Goal: Find contact information: Find contact information

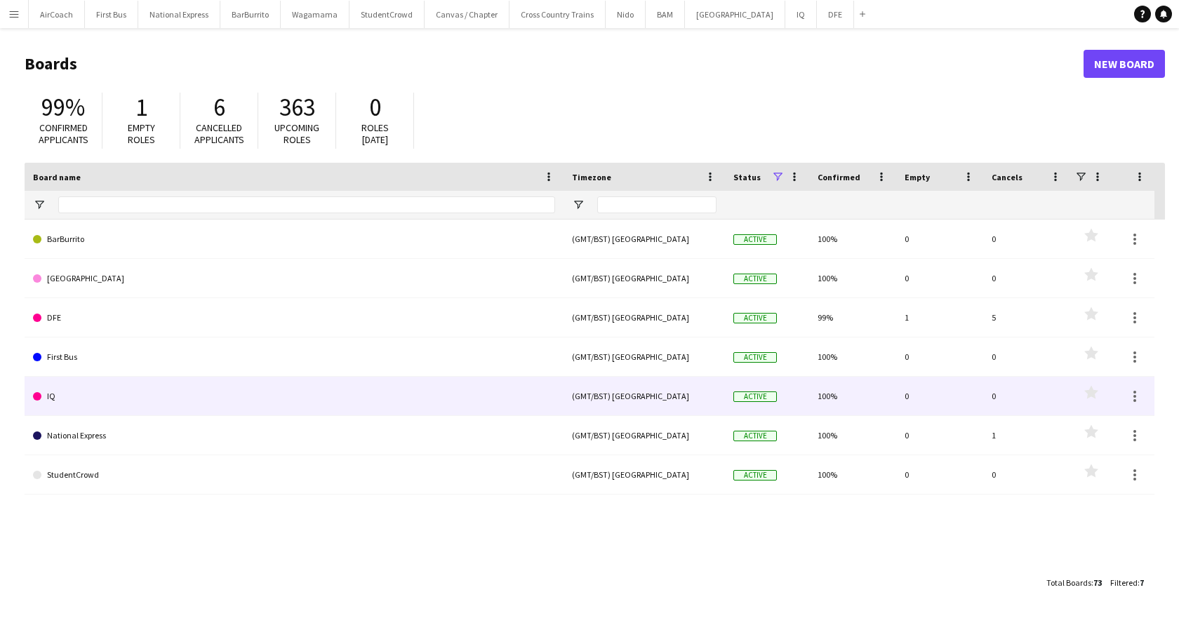
click at [126, 404] on link "IQ" at bounding box center [294, 396] width 522 height 39
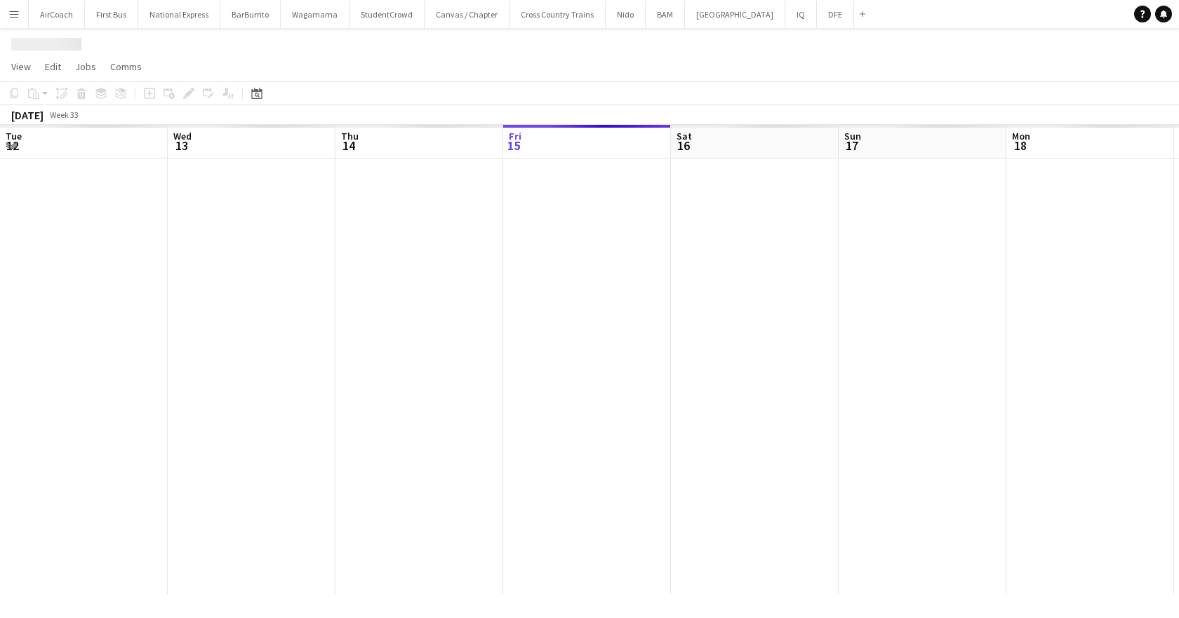
scroll to position [0, 335]
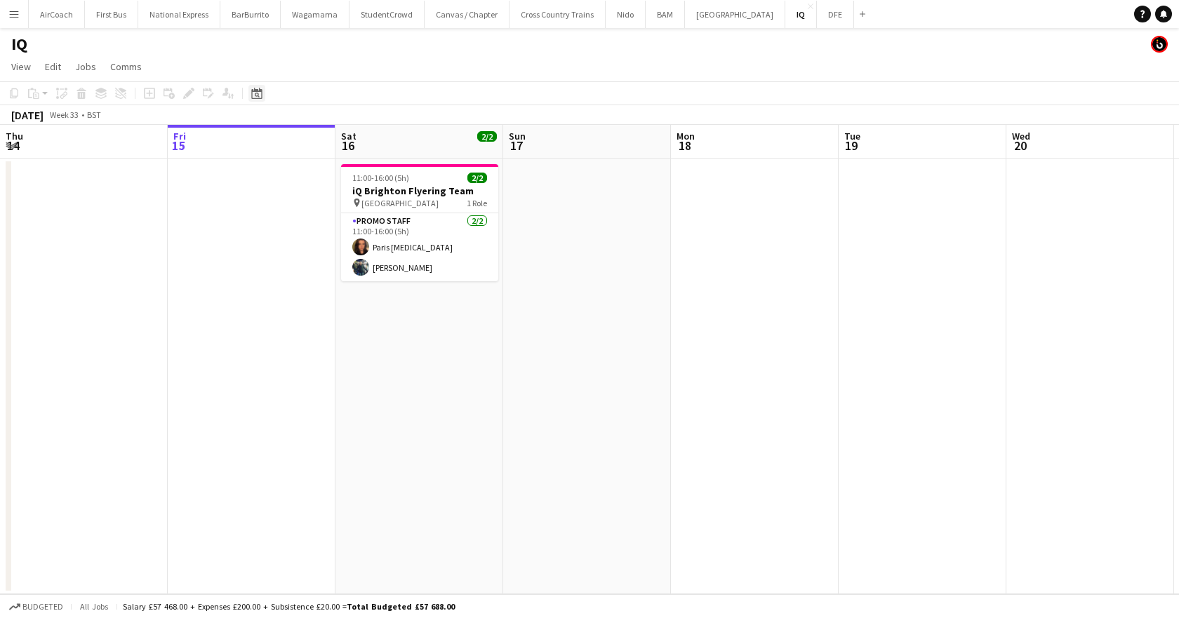
click at [258, 97] on icon "Date picker" at bounding box center [256, 93] width 11 height 11
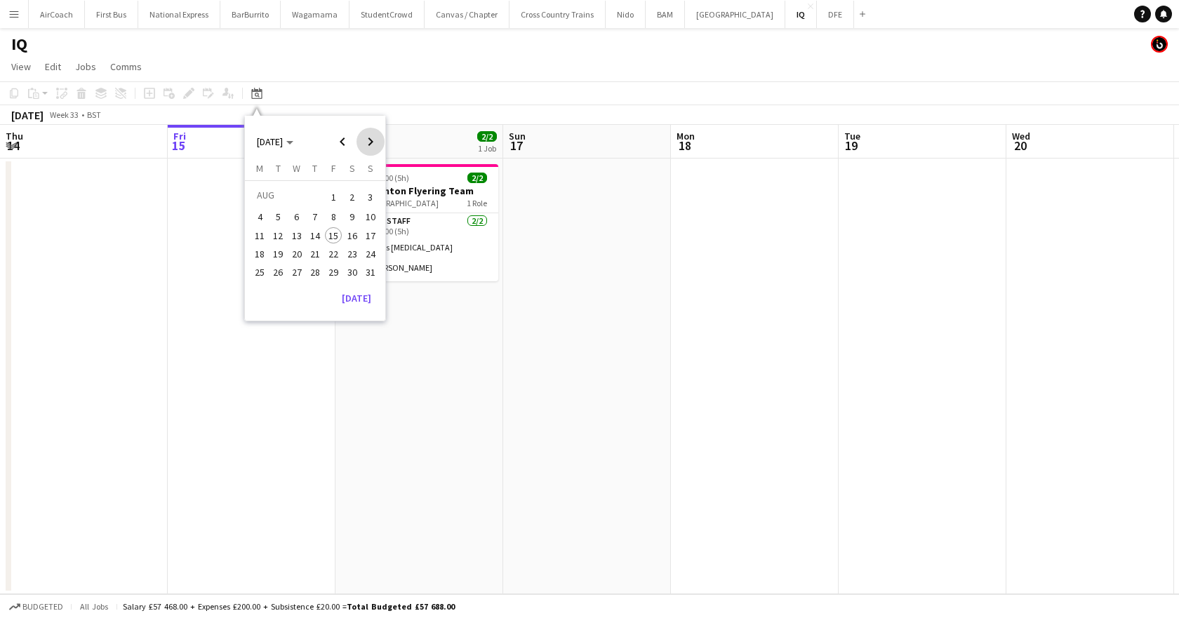
click at [372, 142] on span "Next month" at bounding box center [371, 142] width 28 height 28
click at [356, 250] on span "20" at bounding box center [352, 250] width 17 height 17
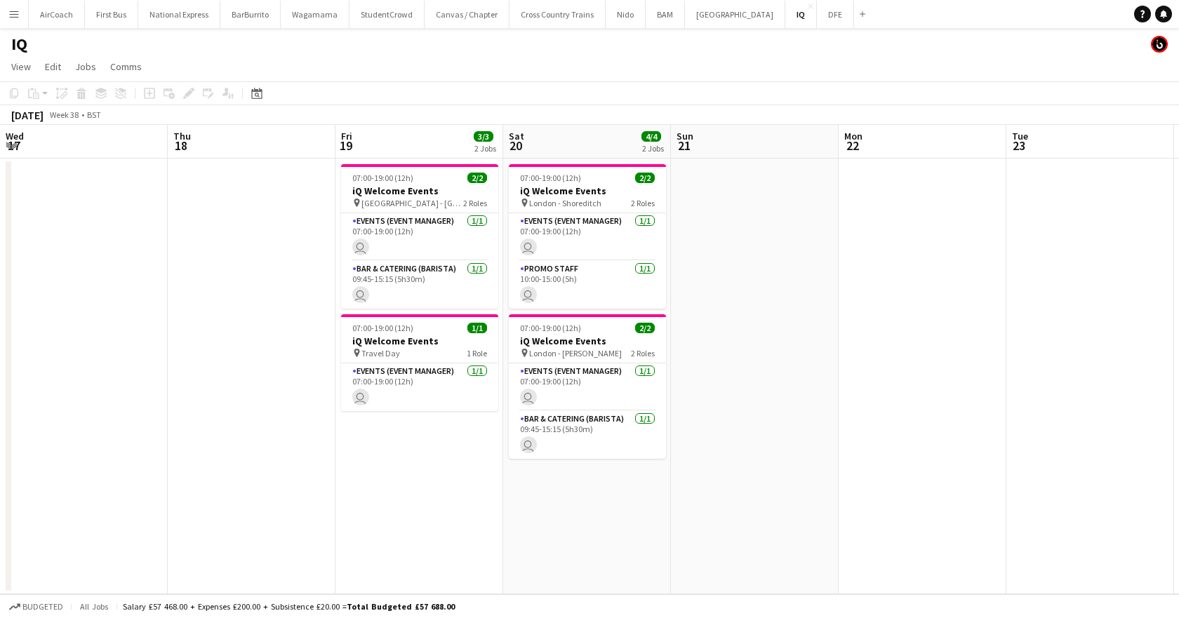
scroll to position [0, 483]
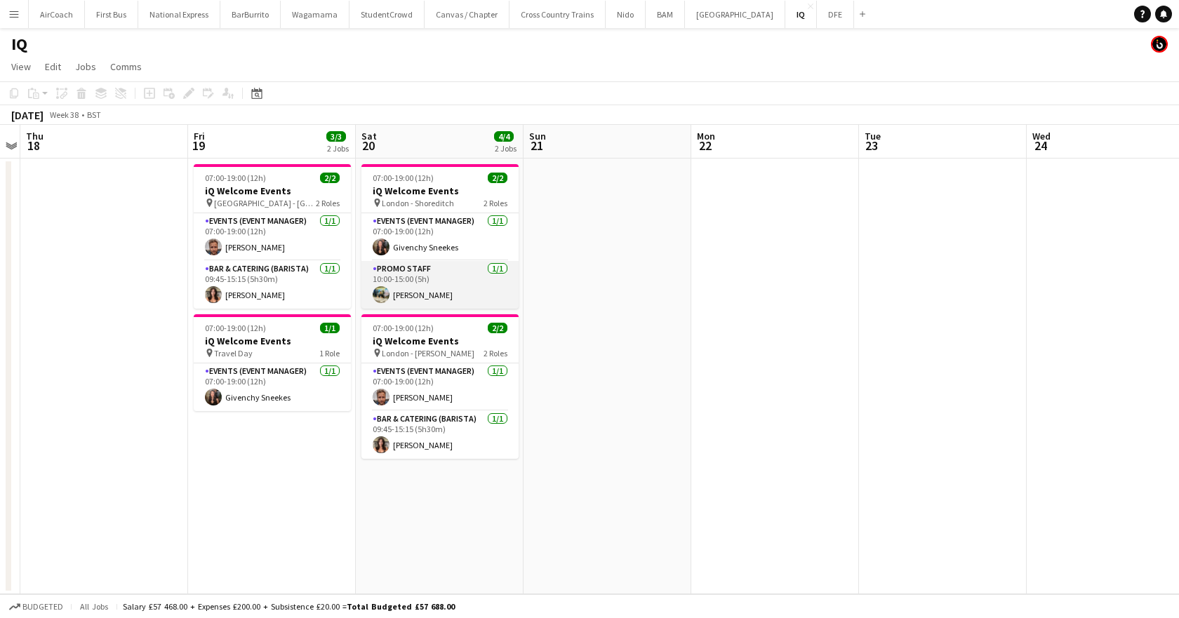
click at [405, 296] on app-card-role "Promo Staff [DATE] 10:00-15:00 (5h) [PERSON_NAME]" at bounding box center [439, 285] width 157 height 48
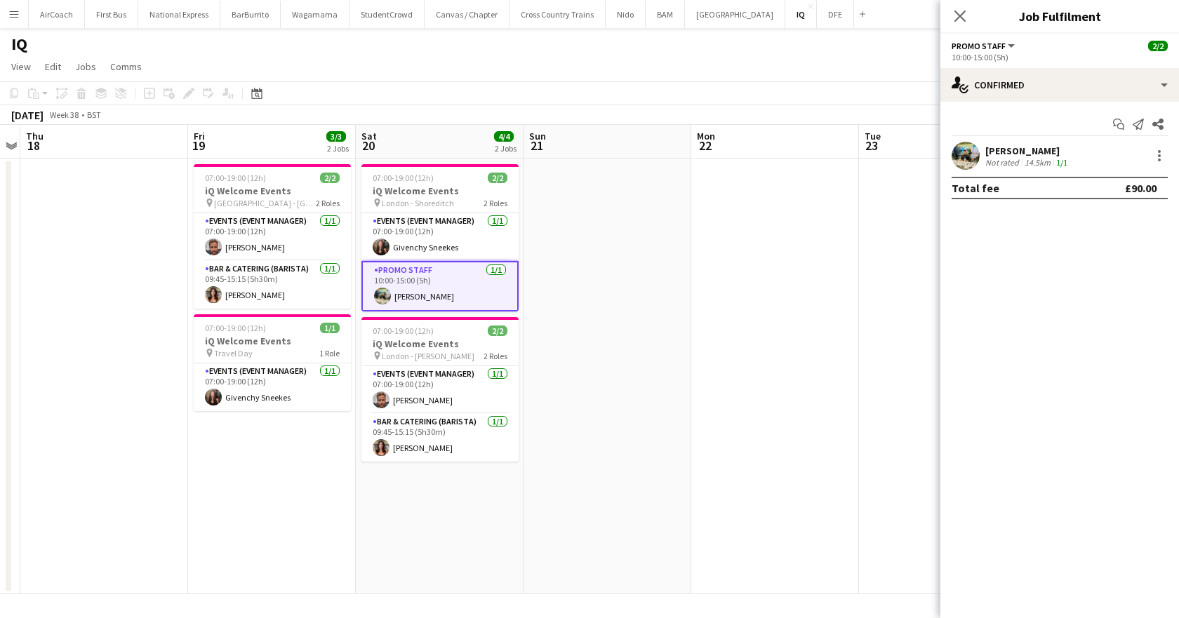
click at [1006, 148] on div "[PERSON_NAME]" at bounding box center [1027, 151] width 85 height 13
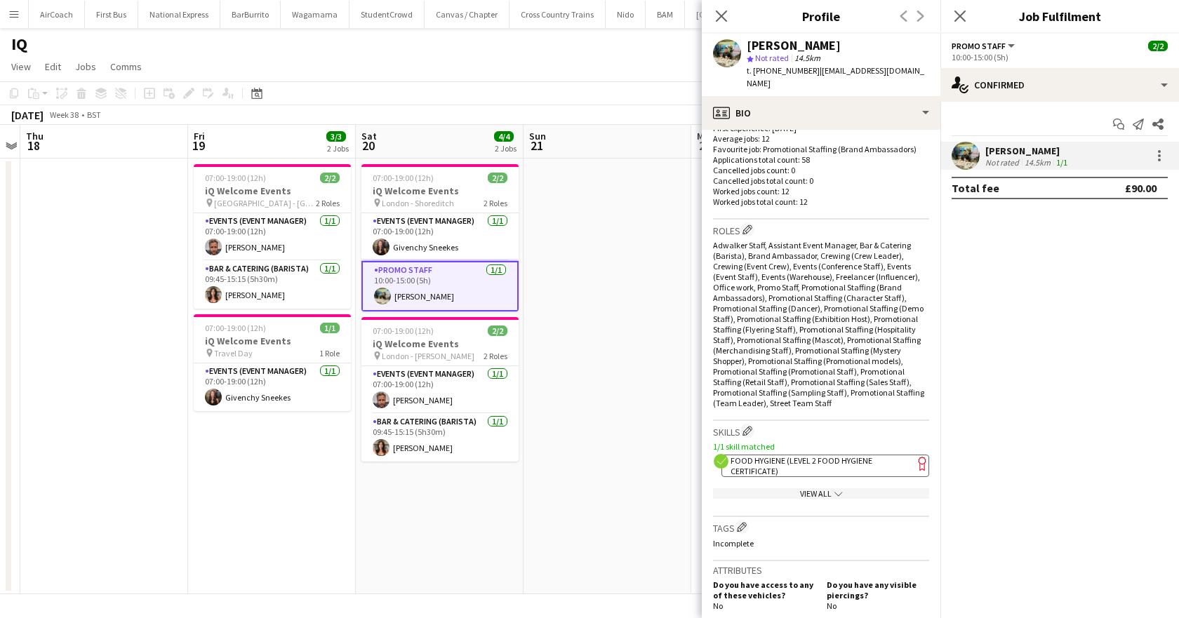
scroll to position [491, 0]
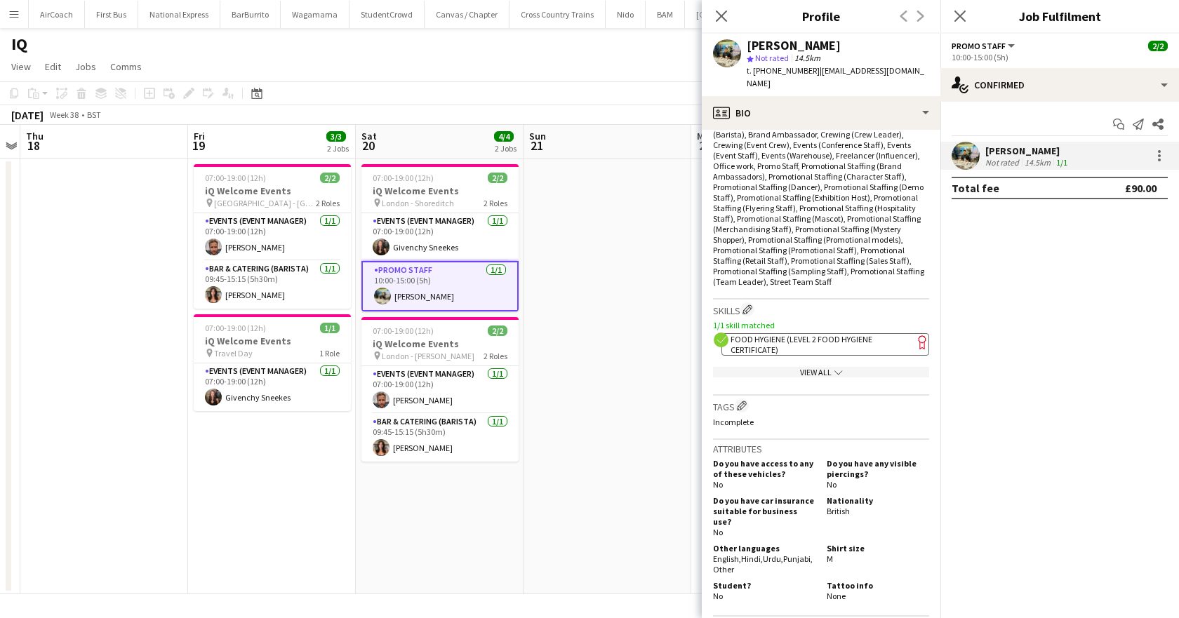
click at [957, 18] on icon "Close pop-in" at bounding box center [959, 16] width 11 height 11
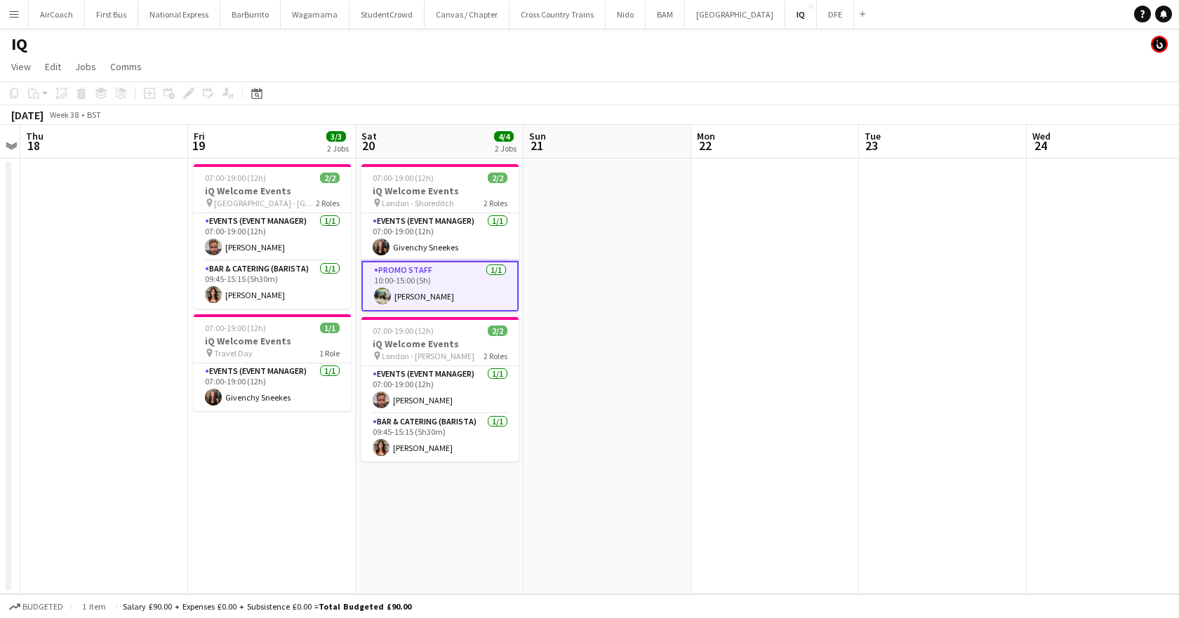
click at [412, 300] on app-card-role "Promo Staff [DATE] 10:00-15:00 (5h) [PERSON_NAME]" at bounding box center [439, 286] width 157 height 51
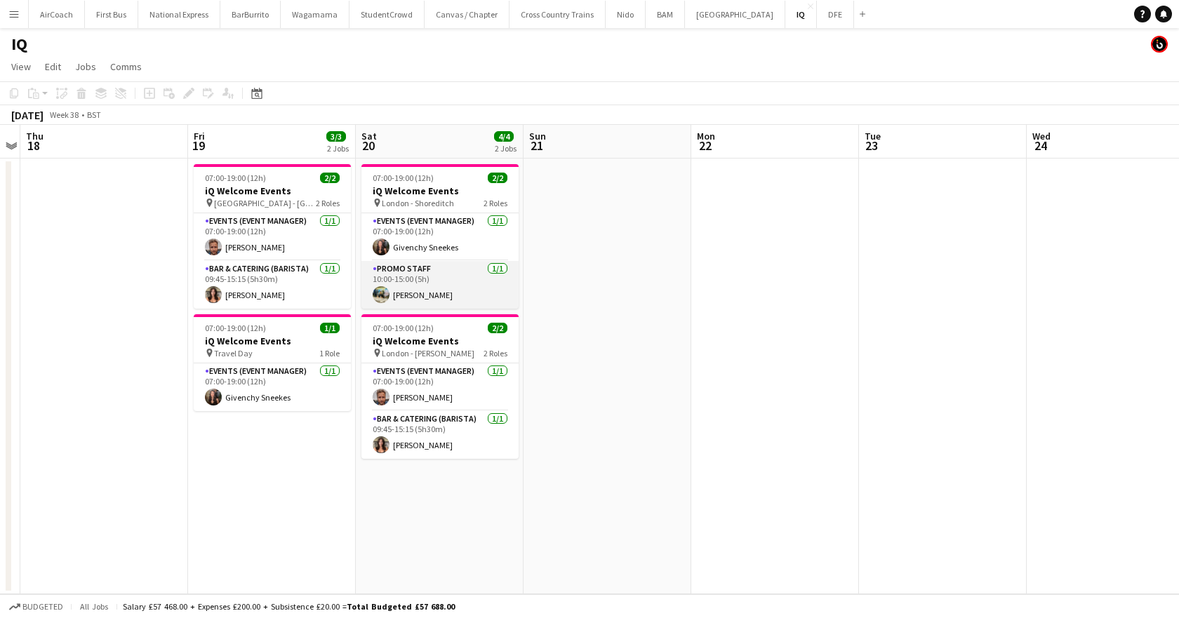
click at [414, 300] on app-card-role "Promo Staff [DATE] 10:00-15:00 (5h) [PERSON_NAME]" at bounding box center [439, 285] width 157 height 48
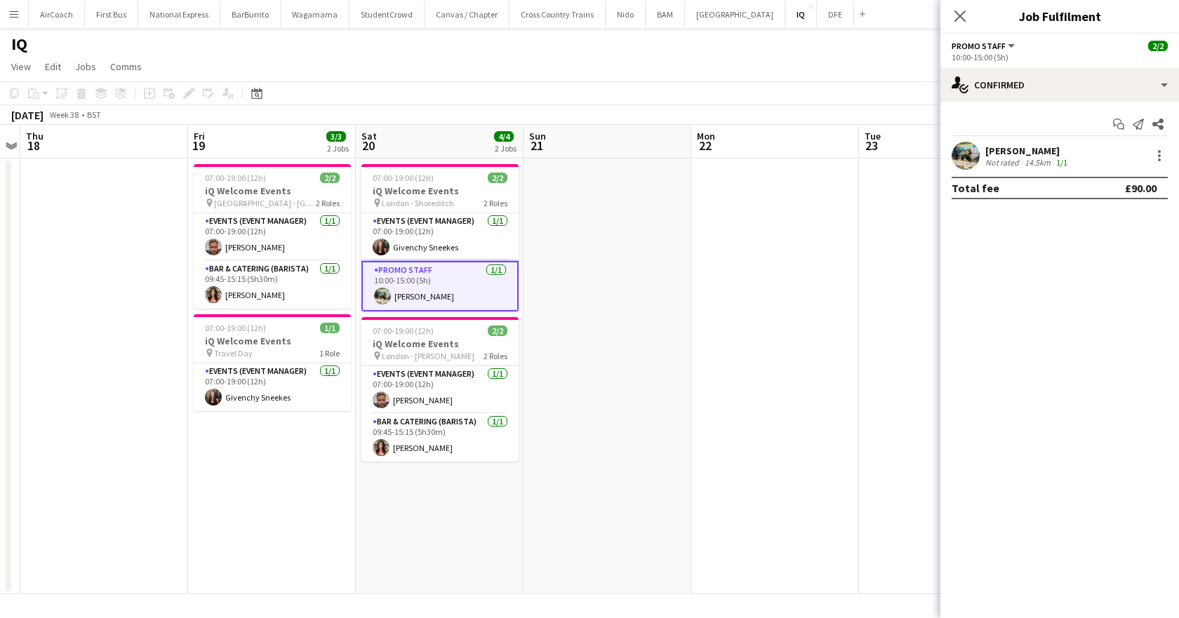
click at [1011, 158] on div "Not rated" at bounding box center [1003, 162] width 36 height 11
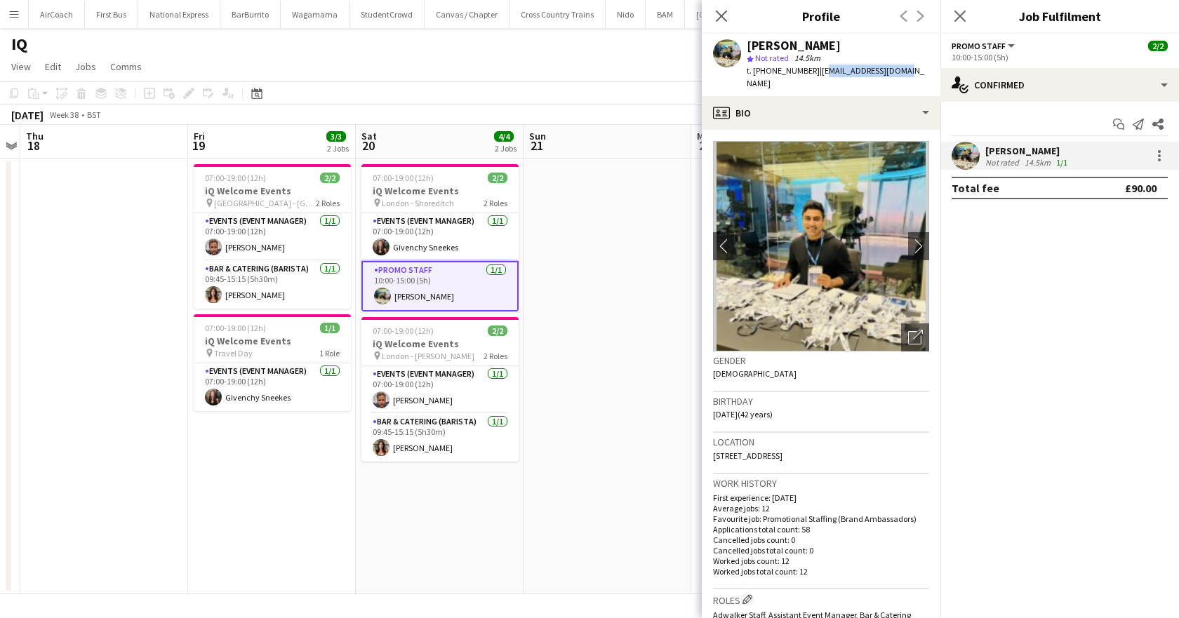
drag, startPoint x: 817, startPoint y: 68, endPoint x: 903, endPoint y: 79, distance: 87.0
click at [903, 79] on div "[PERSON_NAME] star Not rated 14.5km t. [PHONE_NUMBER] | [EMAIL_ADDRESS][DOMAIN_…" at bounding box center [821, 65] width 239 height 62
click at [891, 78] on div "[PERSON_NAME] star Not rated 14.5km t. [PHONE_NUMBER] | [EMAIL_ADDRESS][DOMAIN_…" at bounding box center [821, 65] width 239 height 62
drag, startPoint x: 900, startPoint y: 70, endPoint x: 813, endPoint y: 80, distance: 86.9
click at [813, 80] on div "[PERSON_NAME] star Not rated 14.5km t. [PHONE_NUMBER] | [EMAIL_ADDRESS][DOMAIN_…" at bounding box center [821, 65] width 239 height 62
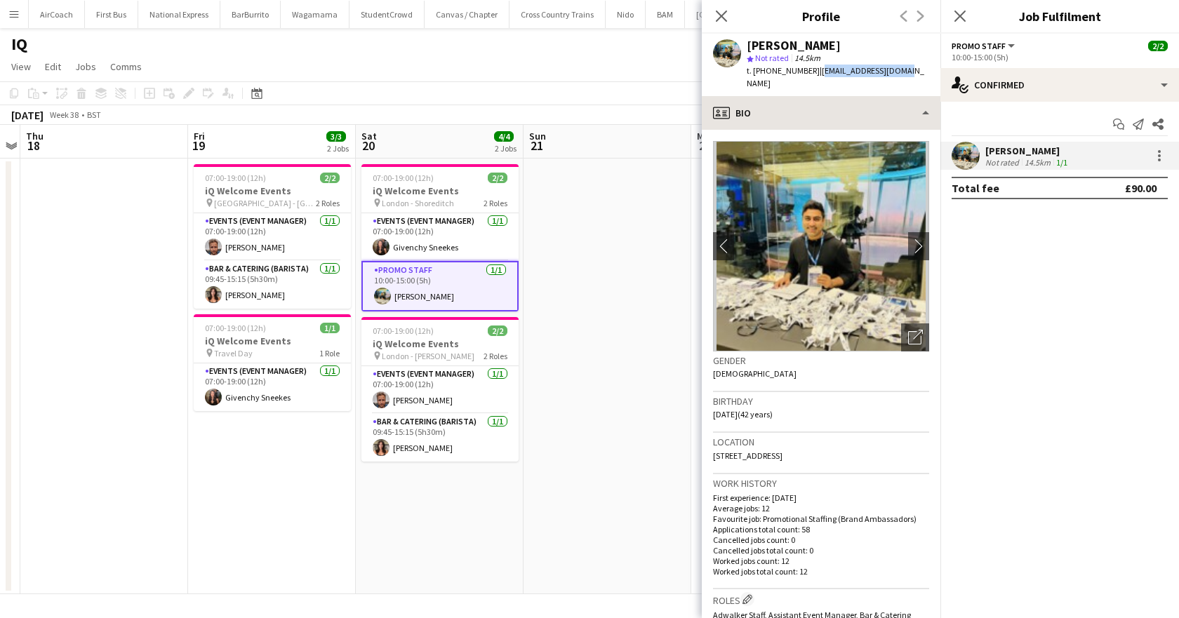
copy span "[EMAIL_ADDRESS][DOMAIN_NAME]"
click at [761, 71] on span "t. [PHONE_NUMBER]" at bounding box center [783, 70] width 73 height 11
click at [752, 70] on span "t. [PHONE_NUMBER]" at bounding box center [783, 70] width 73 height 11
drag, startPoint x: 753, startPoint y: 69, endPoint x: 806, endPoint y: 76, distance: 53.8
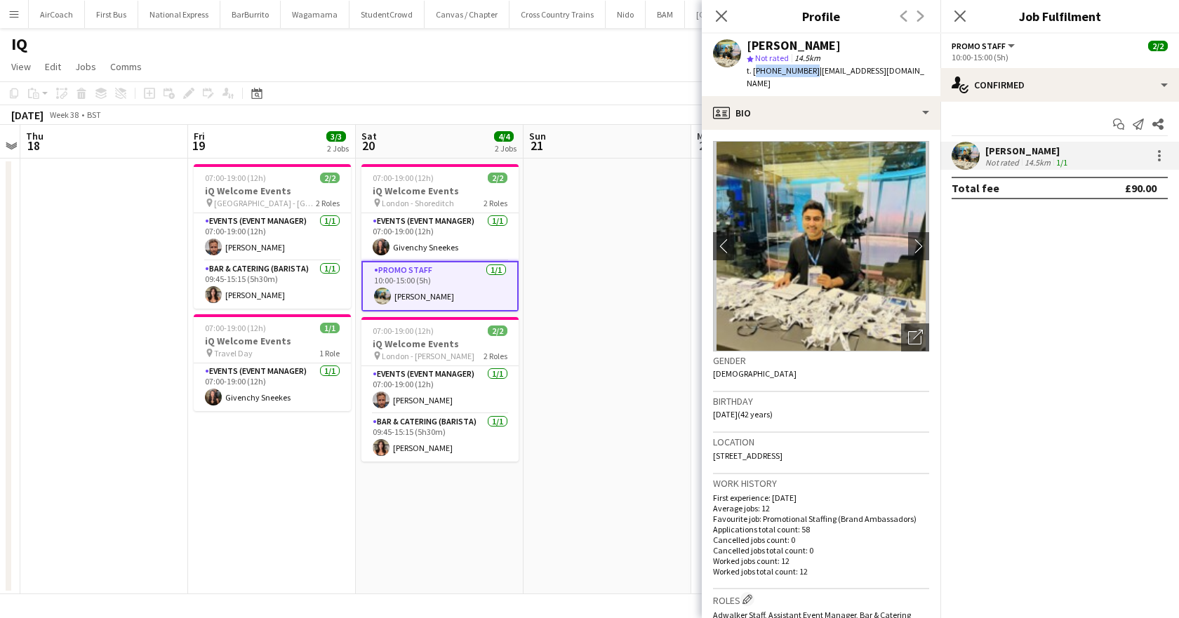
click at [806, 76] on div "t. [PHONE_NUMBER] | [EMAIL_ADDRESS][DOMAIN_NAME]" at bounding box center [838, 77] width 182 height 25
copy span "[PHONE_NUMBER]"
click at [959, 20] on icon "Close pop-in" at bounding box center [959, 15] width 13 height 13
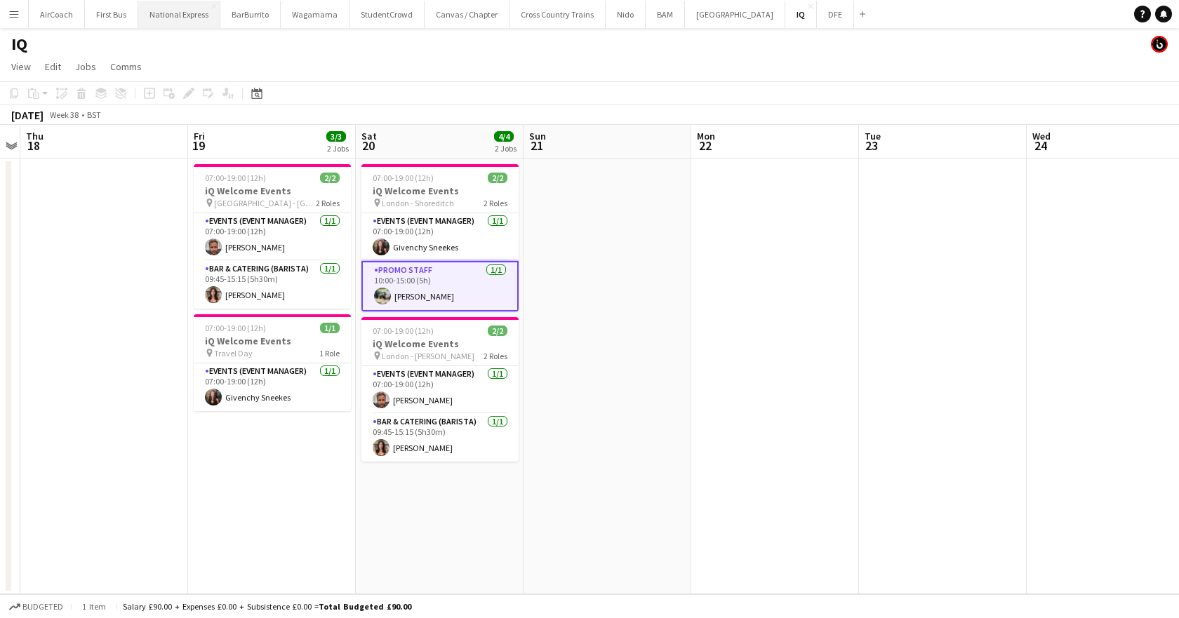
click at [159, 20] on button "National Express Close" at bounding box center [179, 14] width 82 height 27
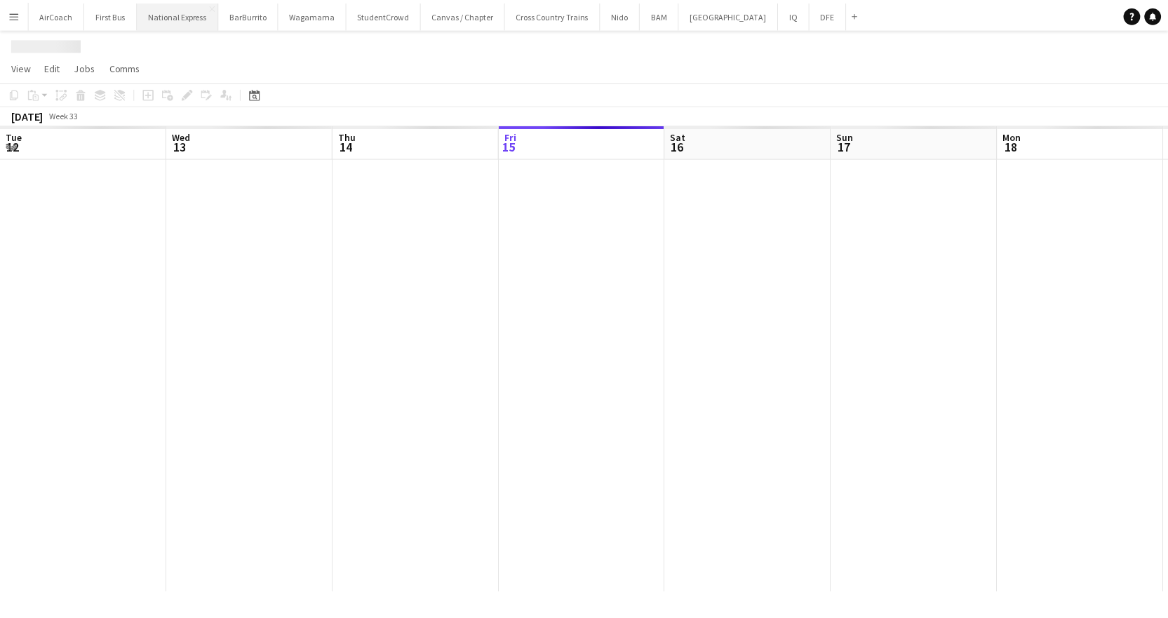
scroll to position [0, 335]
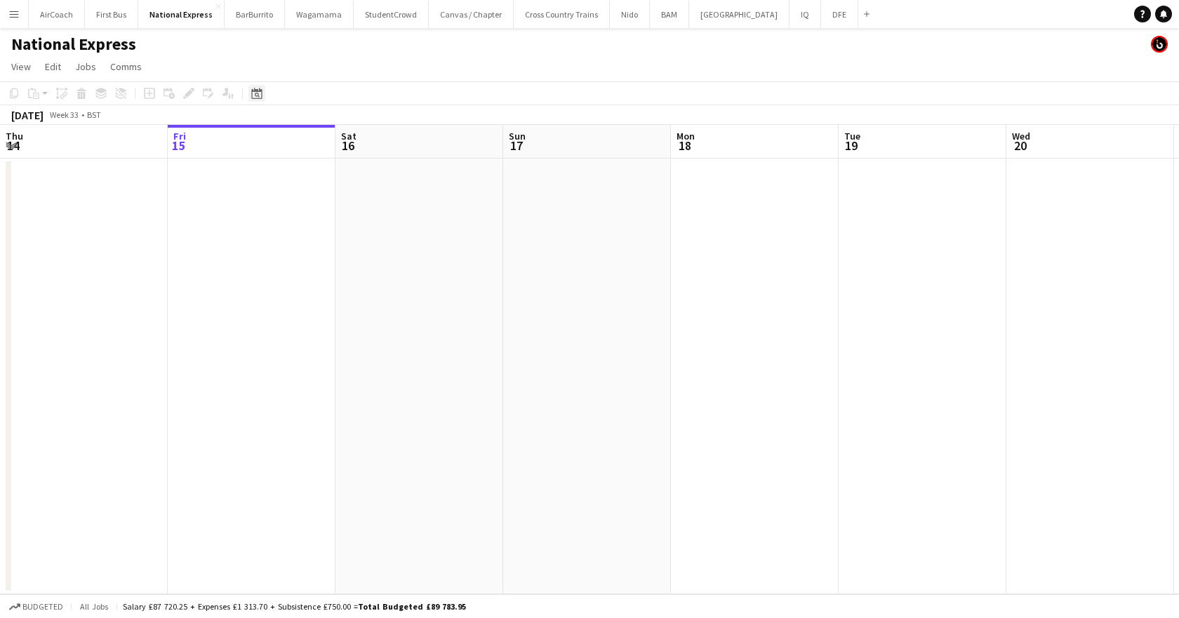
click at [253, 93] on icon "Date picker" at bounding box center [256, 93] width 11 height 11
click at [379, 146] on span "Next month" at bounding box center [371, 142] width 28 height 28
click at [301, 268] on span "24" at bounding box center [296, 268] width 17 height 17
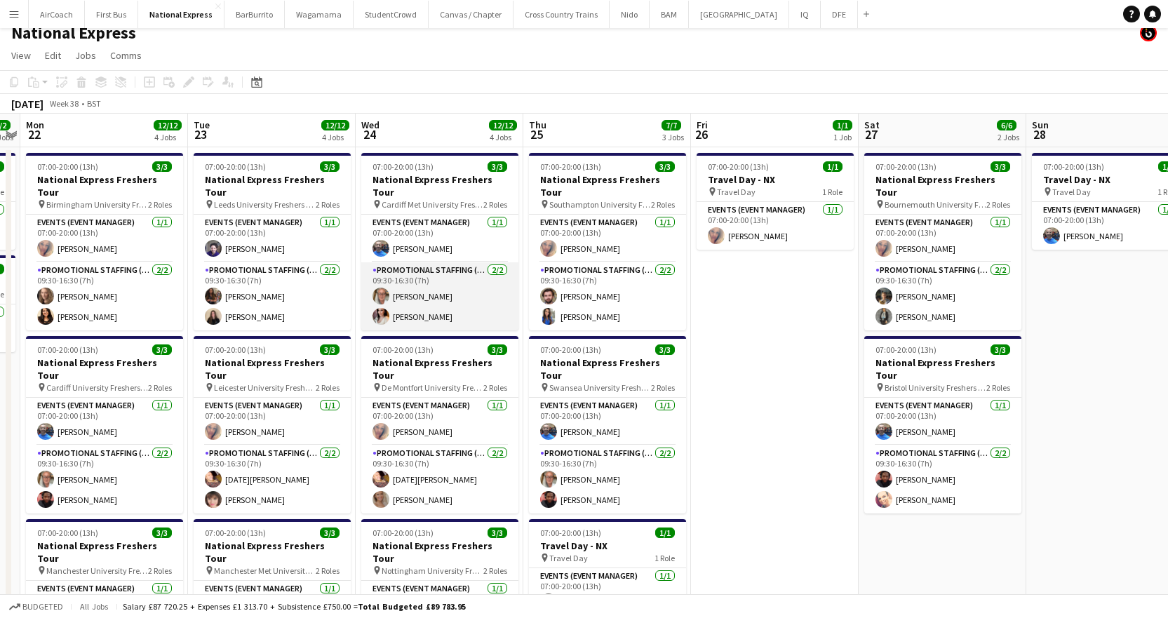
scroll to position [70, 0]
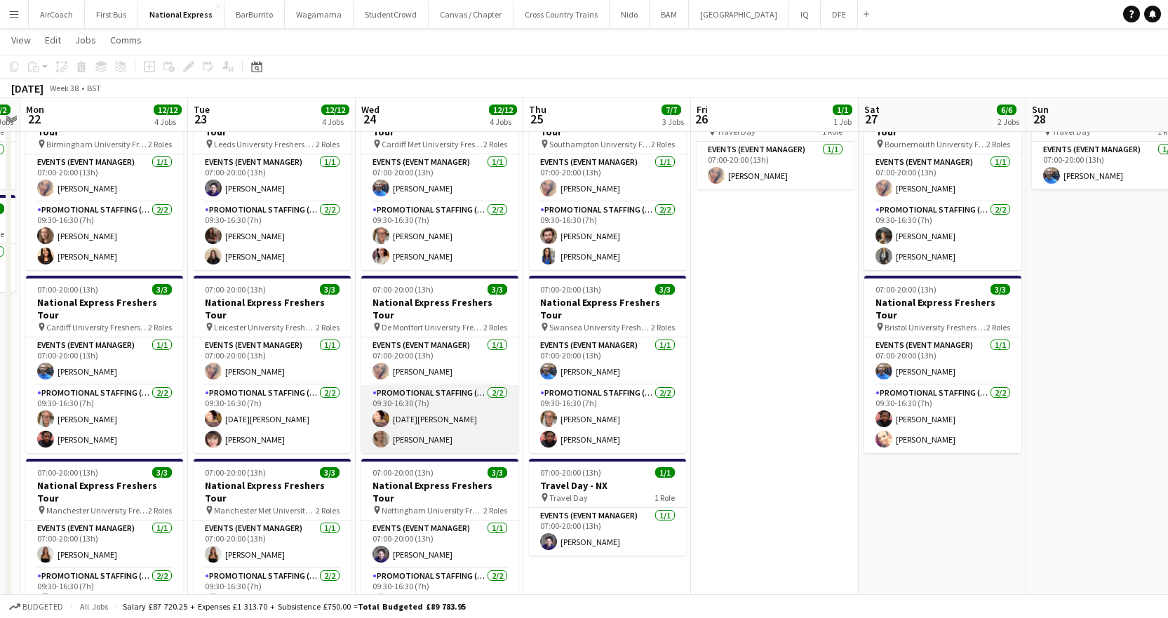
click at [401, 416] on app-card-role "Promotional Staffing (Brand Ambassadors) [DATE] 09:30-16:30 (7h) [DATE][PERSON_…" at bounding box center [439, 419] width 157 height 68
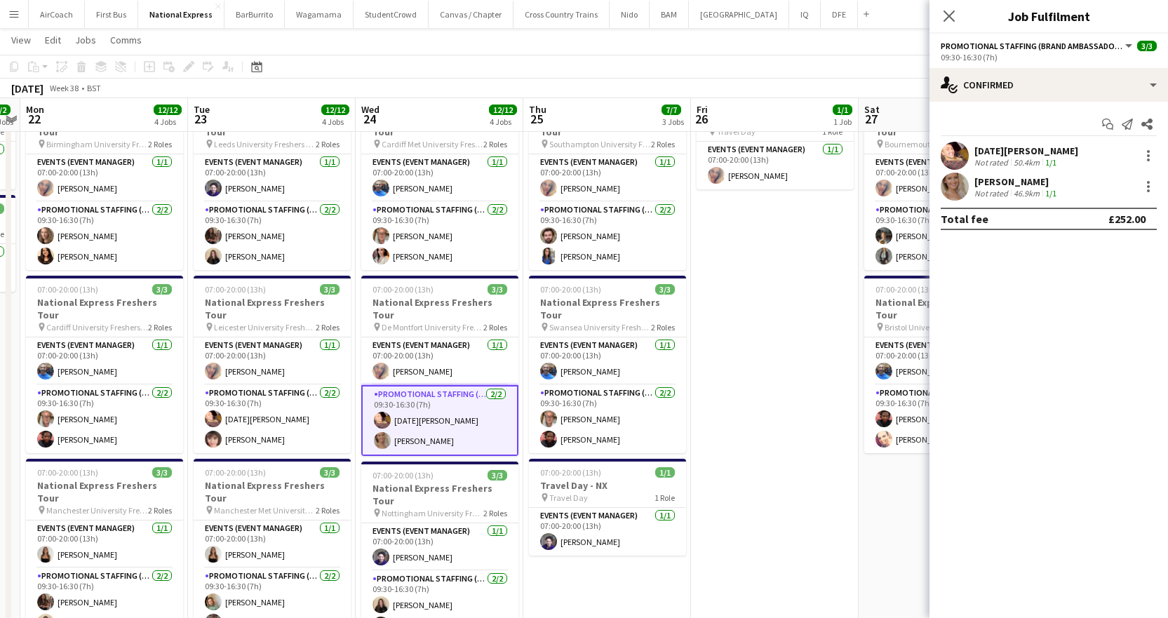
click at [1011, 178] on div "[PERSON_NAME]" at bounding box center [1017, 181] width 85 height 13
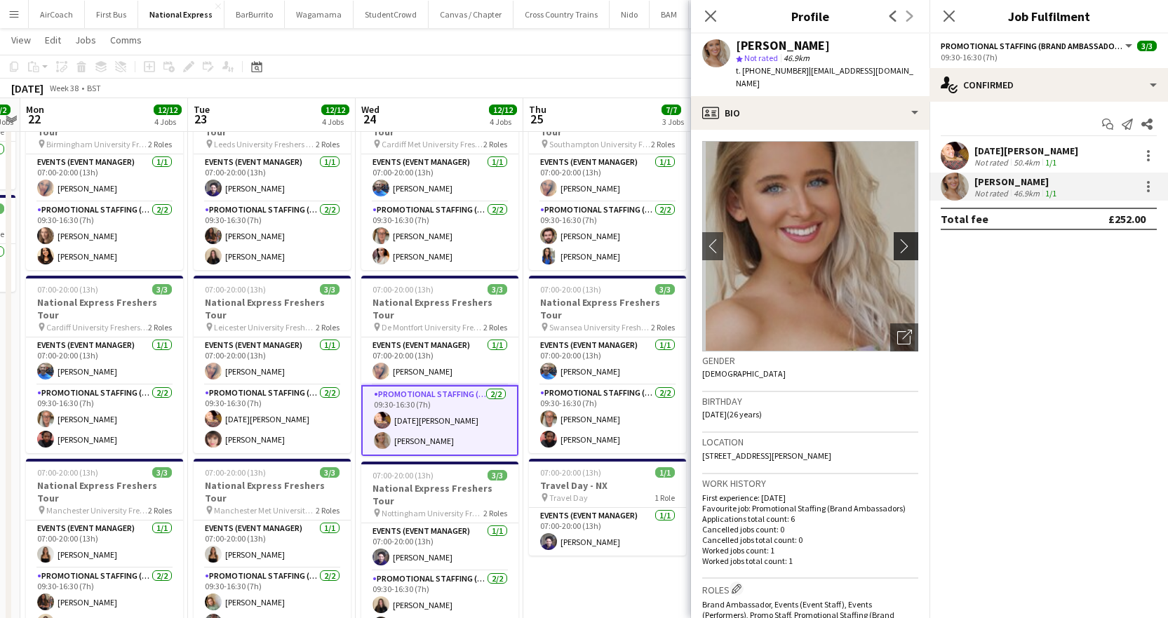
click at [898, 239] on app-icon "chevron-right" at bounding box center [909, 246] width 22 height 15
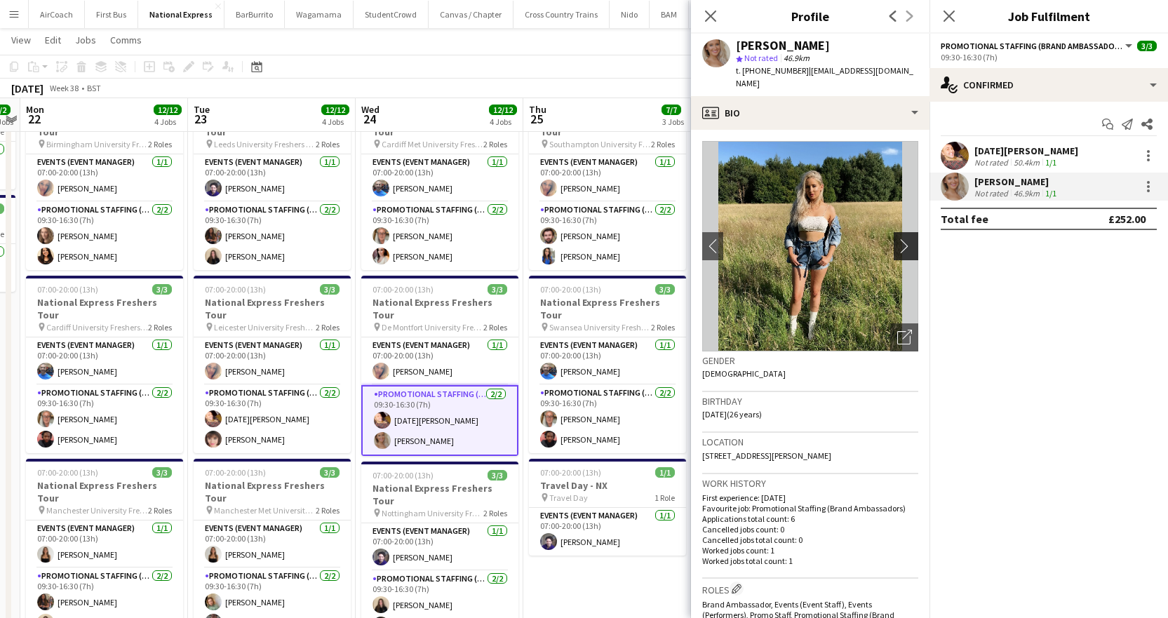
click at [898, 239] on app-icon "chevron-right" at bounding box center [909, 246] width 22 height 15
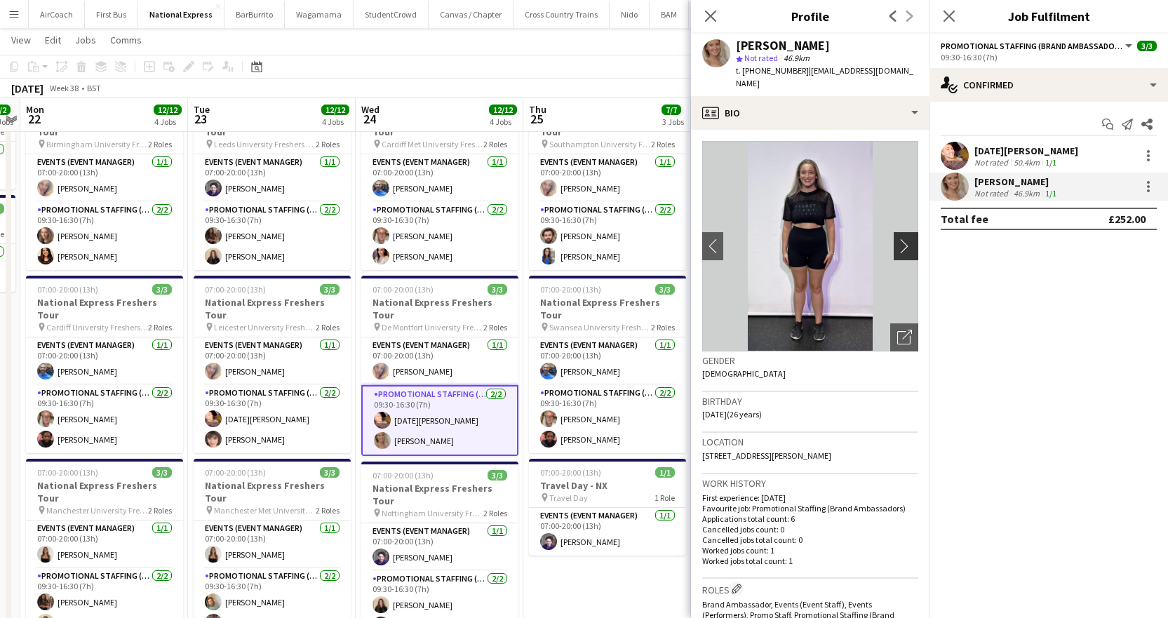
click at [898, 239] on app-icon "chevron-right" at bounding box center [909, 246] width 22 height 15
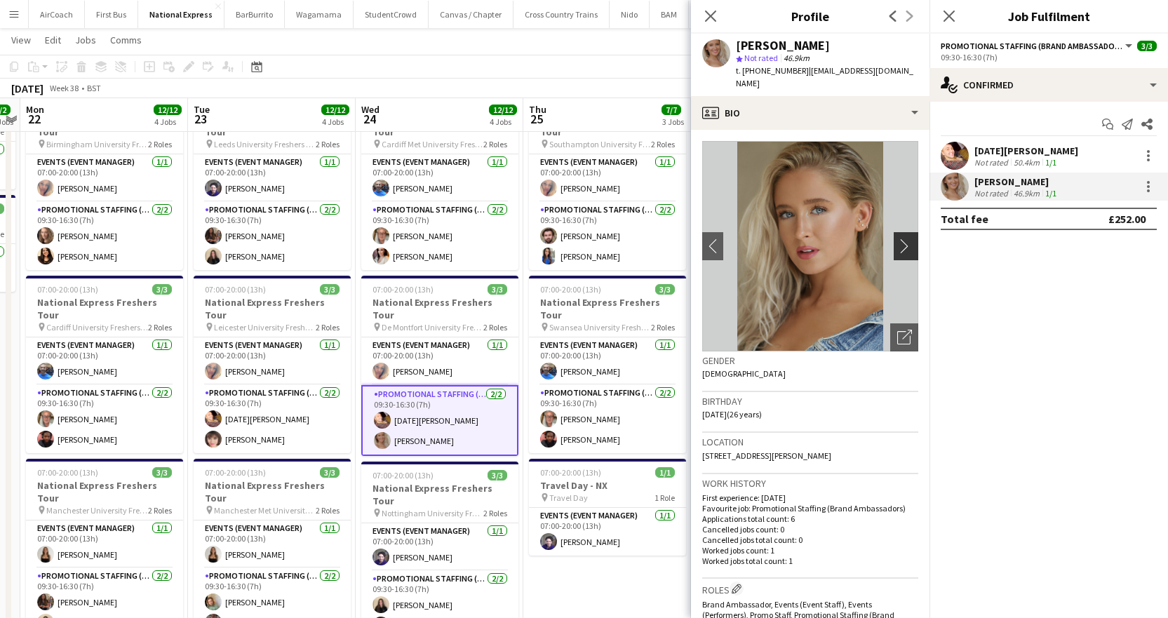
click at [898, 239] on app-icon "chevron-right" at bounding box center [909, 246] width 22 height 15
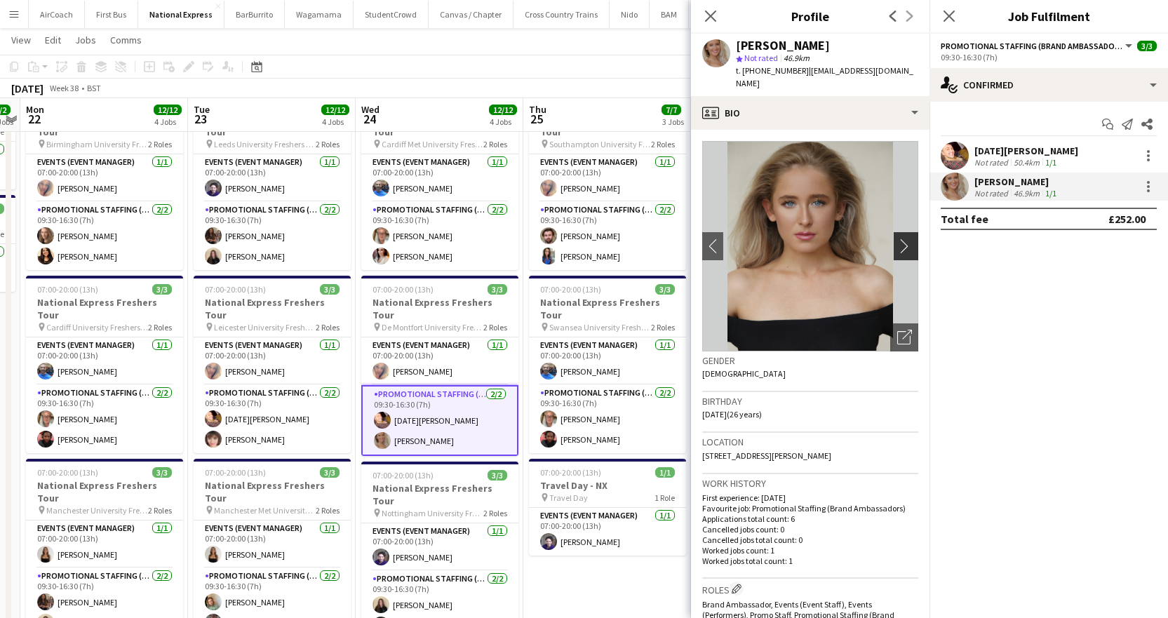
click at [898, 239] on app-icon "chevron-right" at bounding box center [909, 246] width 22 height 15
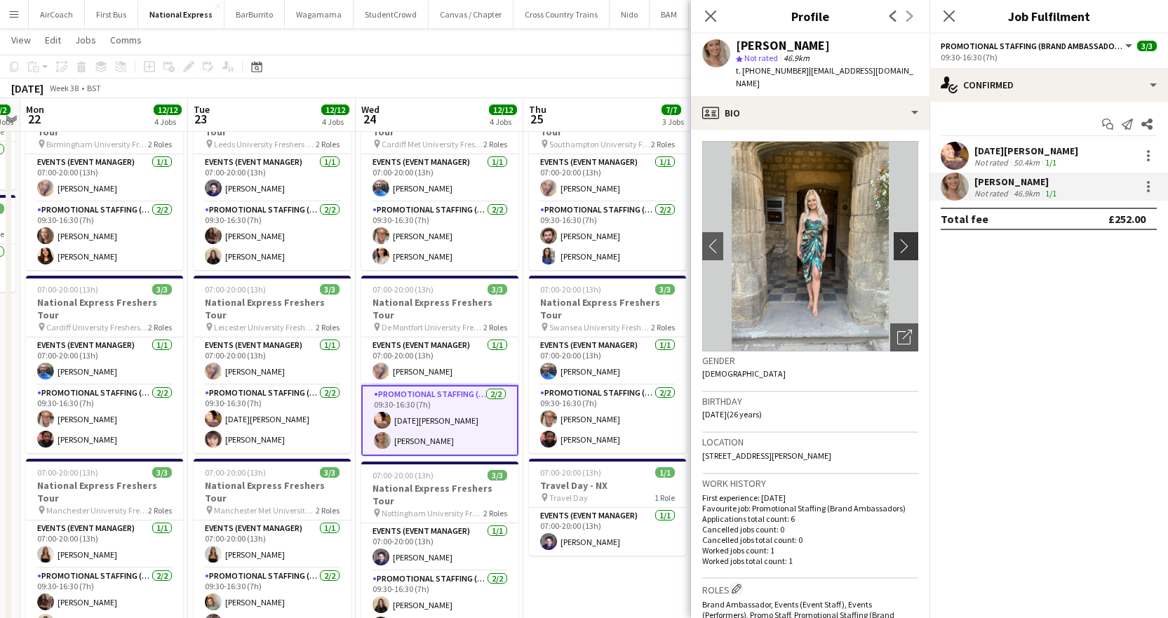
click at [898, 239] on app-icon "chevron-right" at bounding box center [909, 246] width 22 height 15
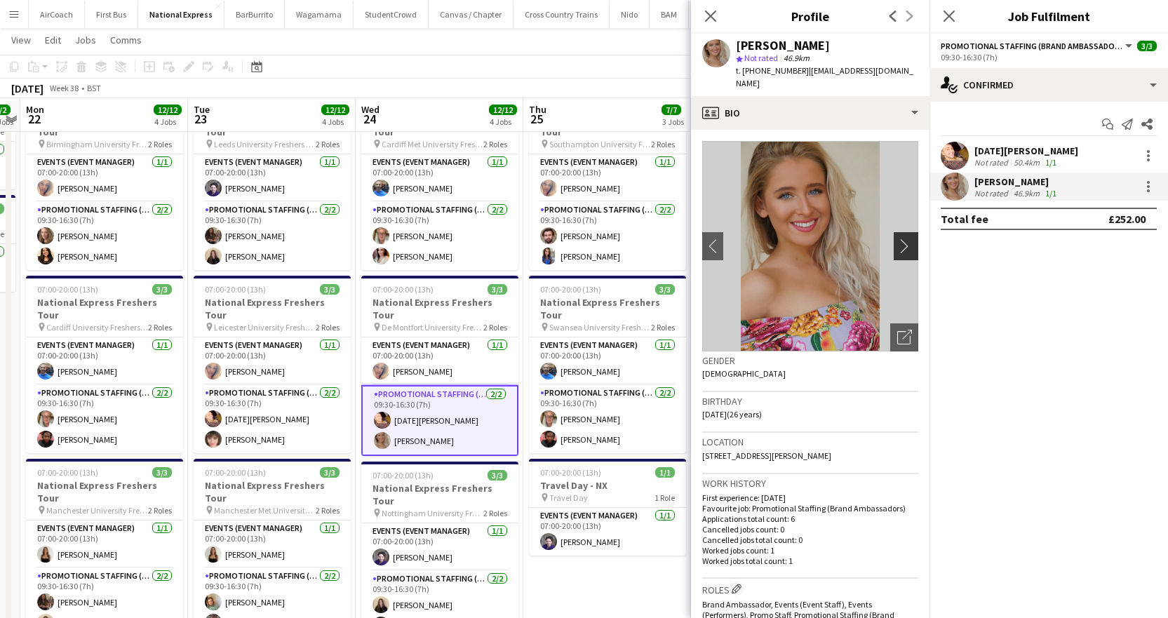
click at [898, 239] on app-icon "chevron-right" at bounding box center [909, 246] width 22 height 15
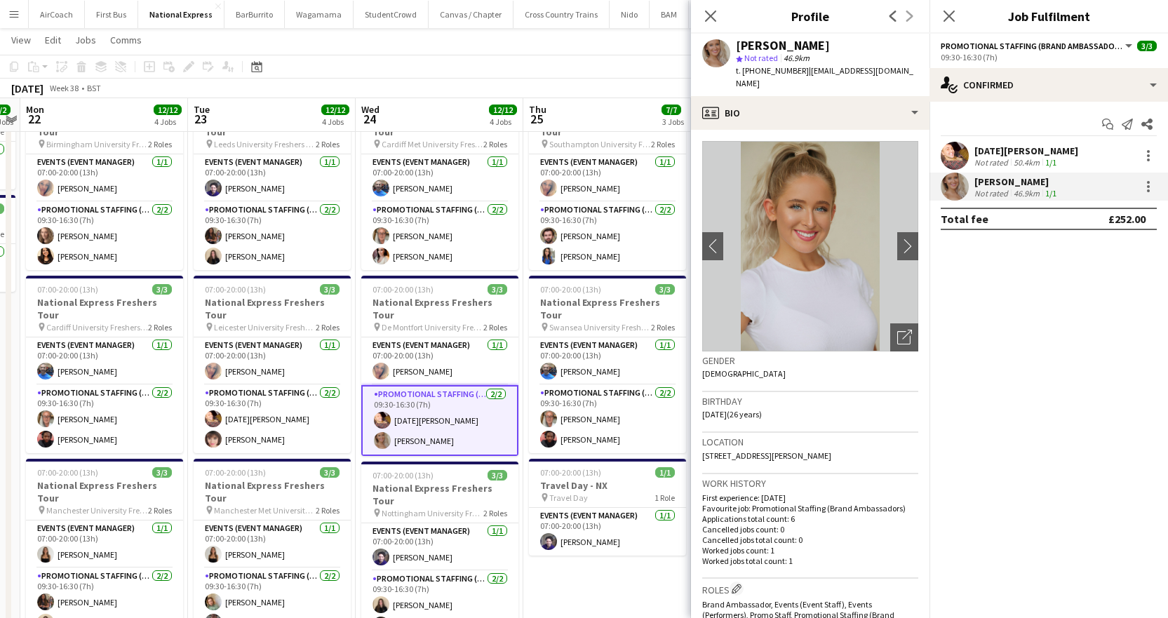
click at [719, 215] on img at bounding box center [810, 246] width 216 height 211
click at [714, 22] on icon "Close pop-in" at bounding box center [710, 15] width 13 height 13
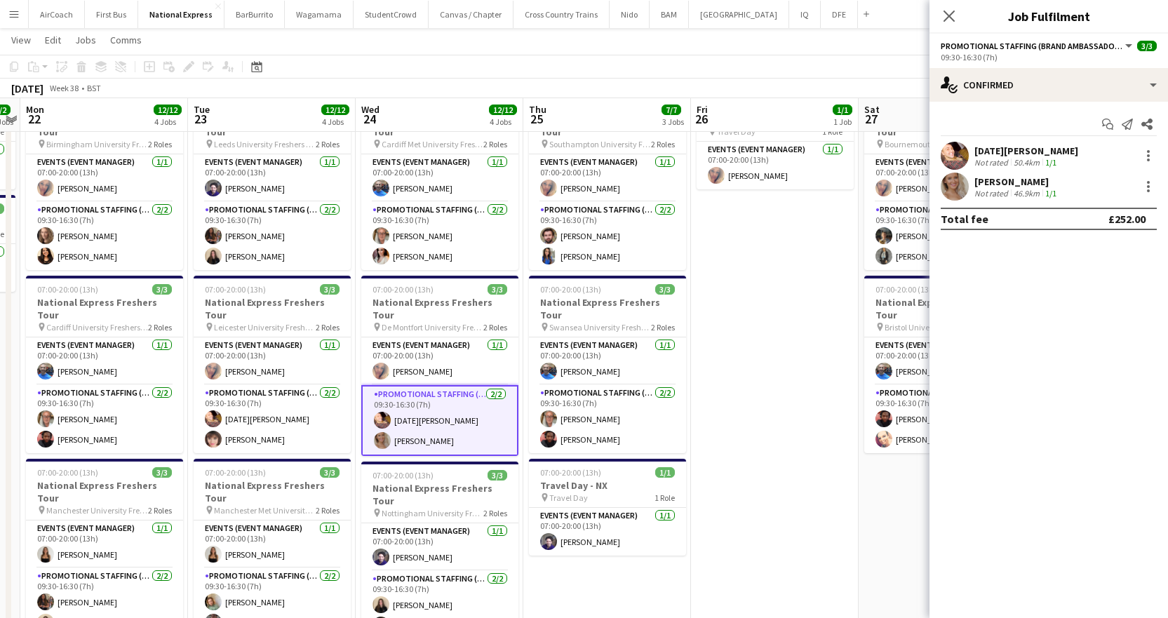
click at [992, 175] on div "[PERSON_NAME]" at bounding box center [1017, 181] width 85 height 13
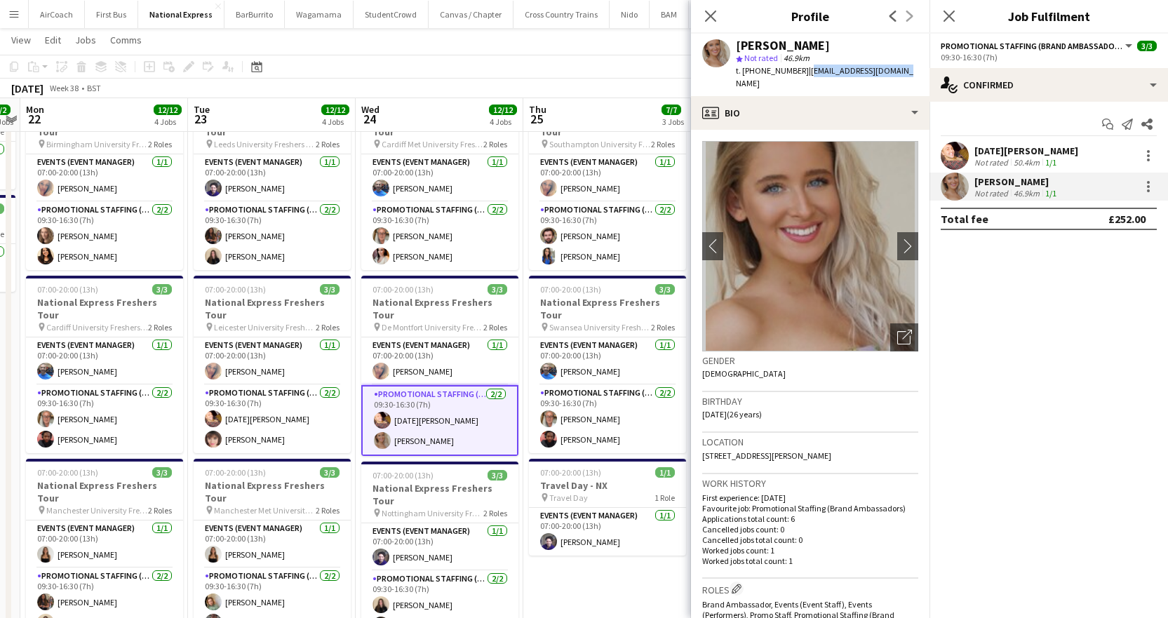
drag, startPoint x: 802, startPoint y: 73, endPoint x: 898, endPoint y: 78, distance: 96.3
click at [898, 78] on div "[PERSON_NAME] star Not rated 46.9km t. [PHONE_NUMBER] | [EMAIL_ADDRESS][DOMAIN_…" at bounding box center [810, 65] width 239 height 62
copy span "[EMAIL_ADDRESS][DOMAIN_NAME]"
drag, startPoint x: 797, startPoint y: 67, endPoint x: 743, endPoint y: 80, distance: 55.5
click at [743, 80] on div "[PERSON_NAME] star Not rated 46.9km t. [PHONE_NUMBER] | [EMAIL_ADDRESS][DOMAIN_…" at bounding box center [810, 65] width 239 height 62
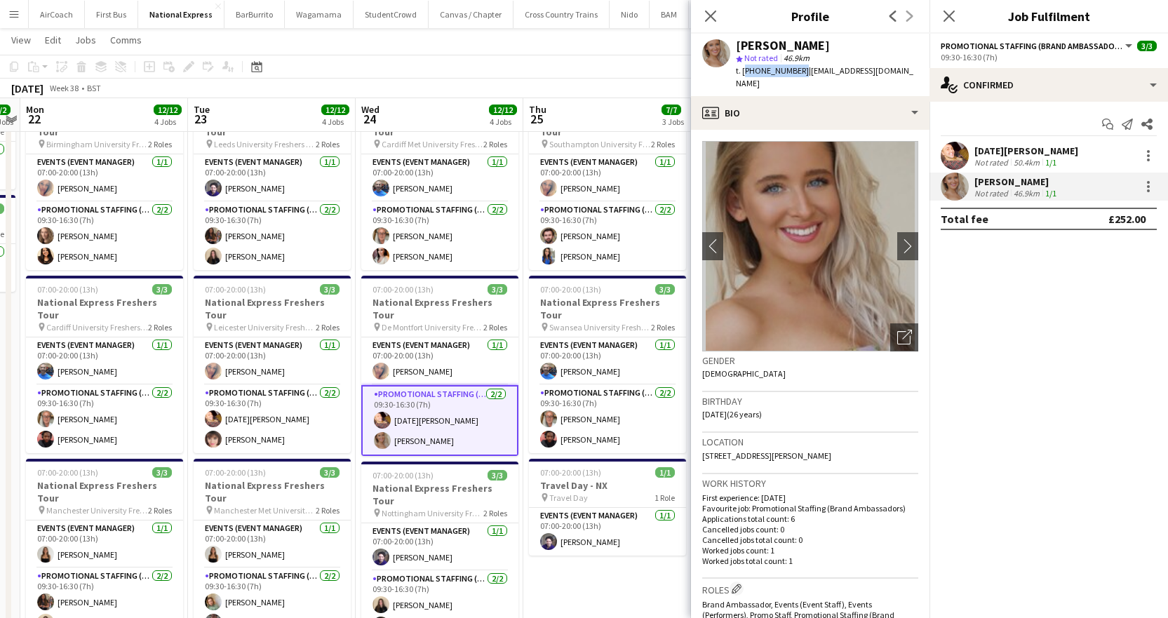
copy span "[PHONE_NUMBER]"
click at [947, 18] on icon at bounding box center [948, 15] width 13 height 13
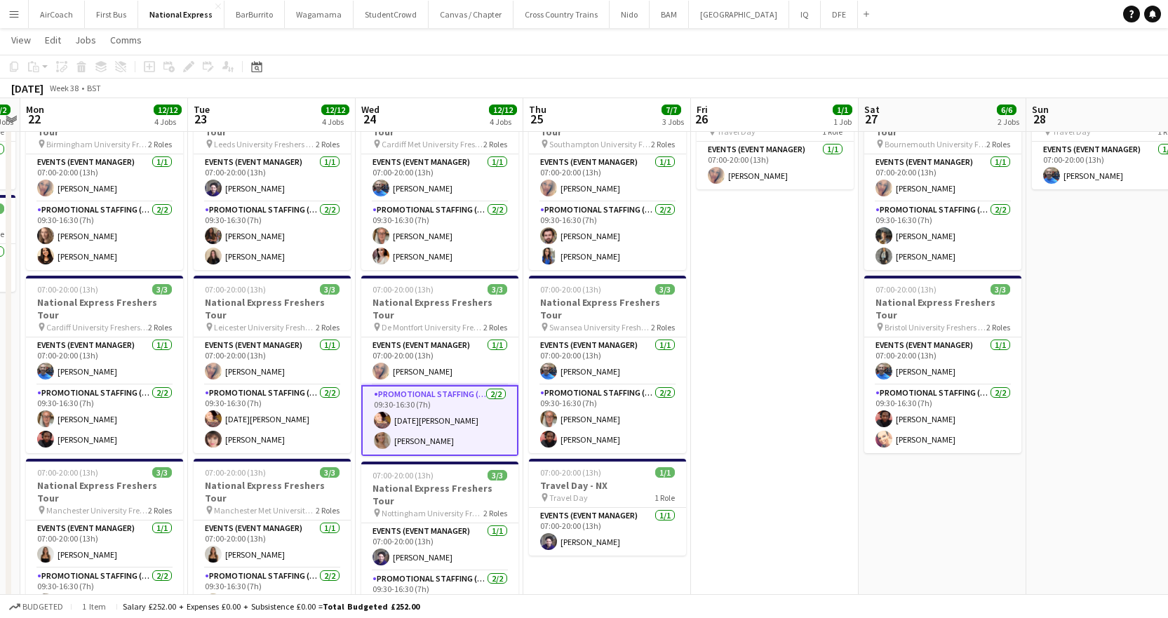
click at [742, 254] on app-date-cell "07:00-20:00 (13h) 1/1 Travel Day - NX pin Travel Day 1 Role Events (Event Manag…" at bounding box center [775, 469] width 168 height 765
